Goal: Find specific page/section: Find specific page/section

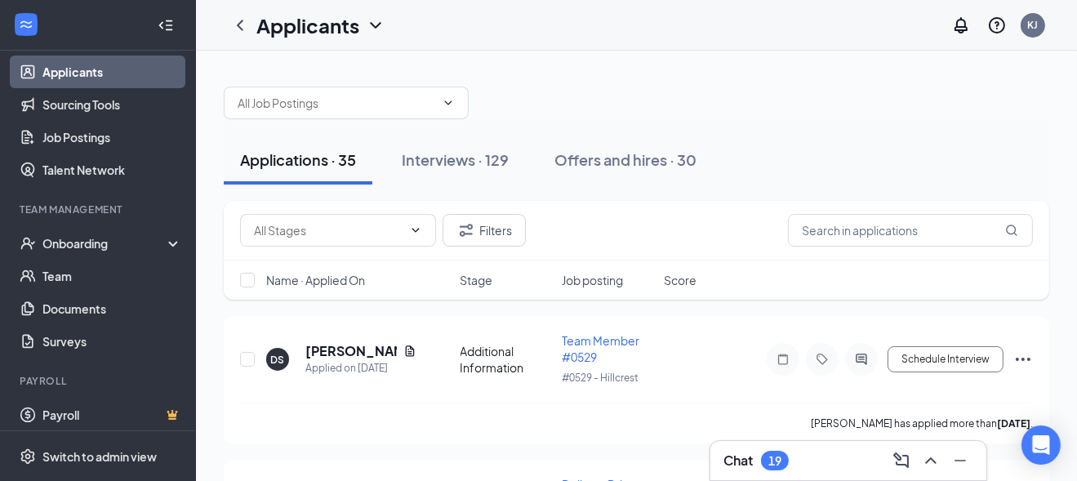
scroll to position [189, 0]
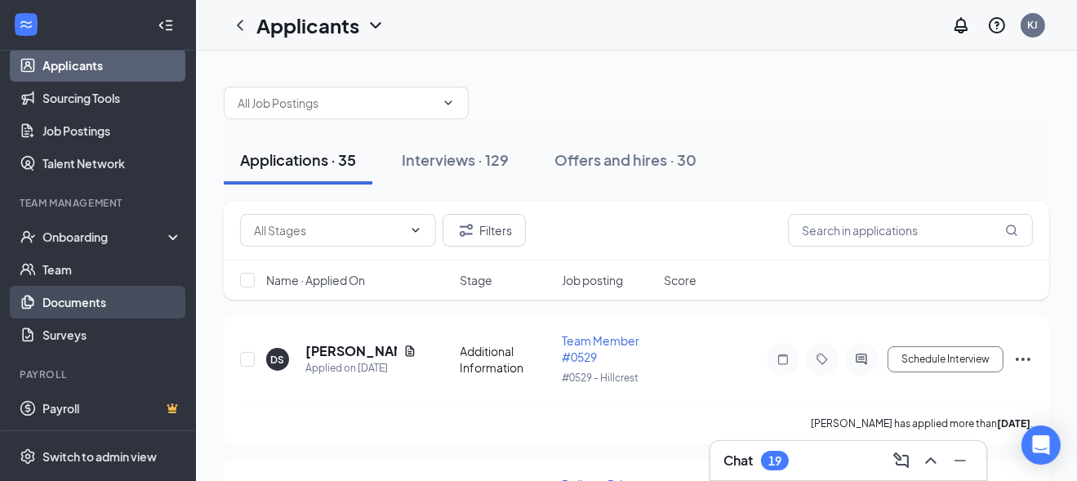
click at [70, 299] on link "Documents" at bounding box center [112, 302] width 140 height 33
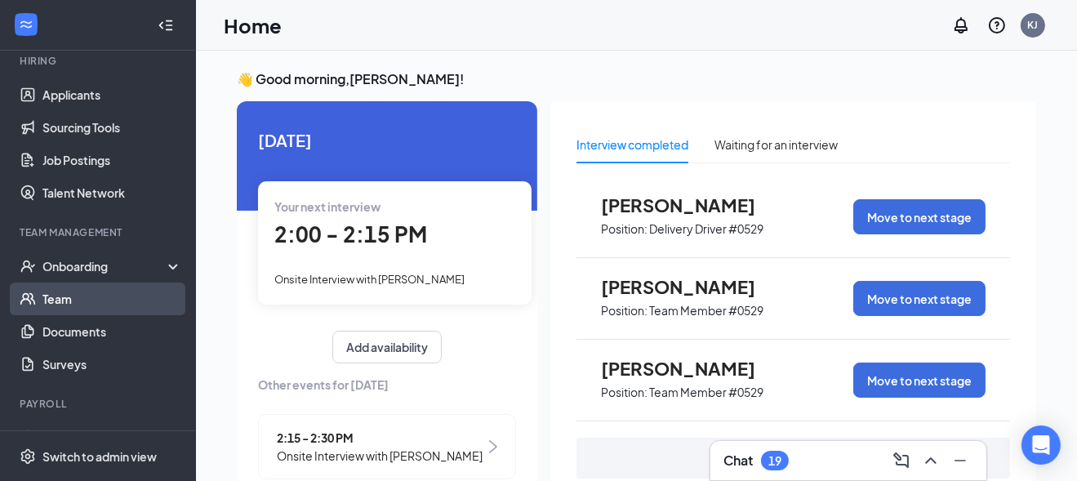
scroll to position [162, 0]
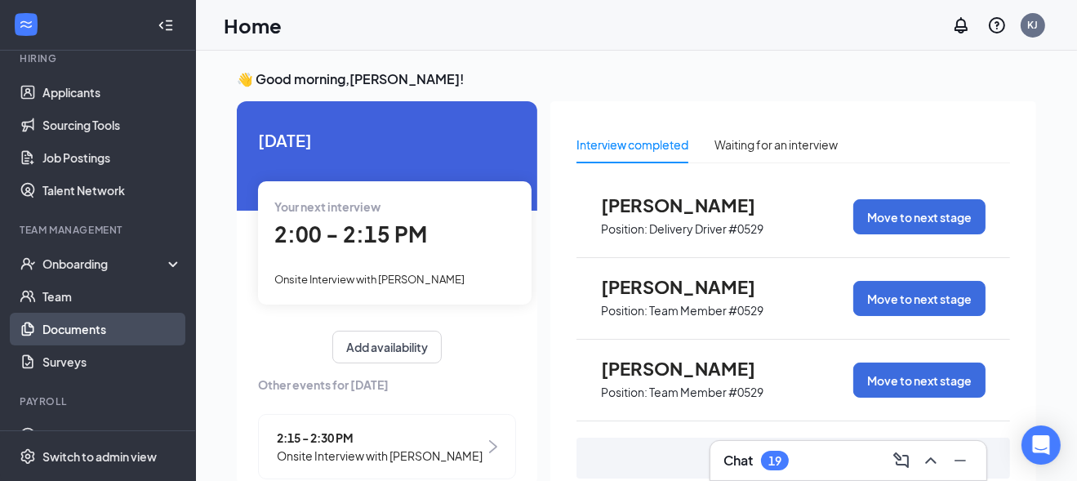
click at [99, 323] on link "Documents" at bounding box center [112, 329] width 140 height 33
